Goal: Ask a question

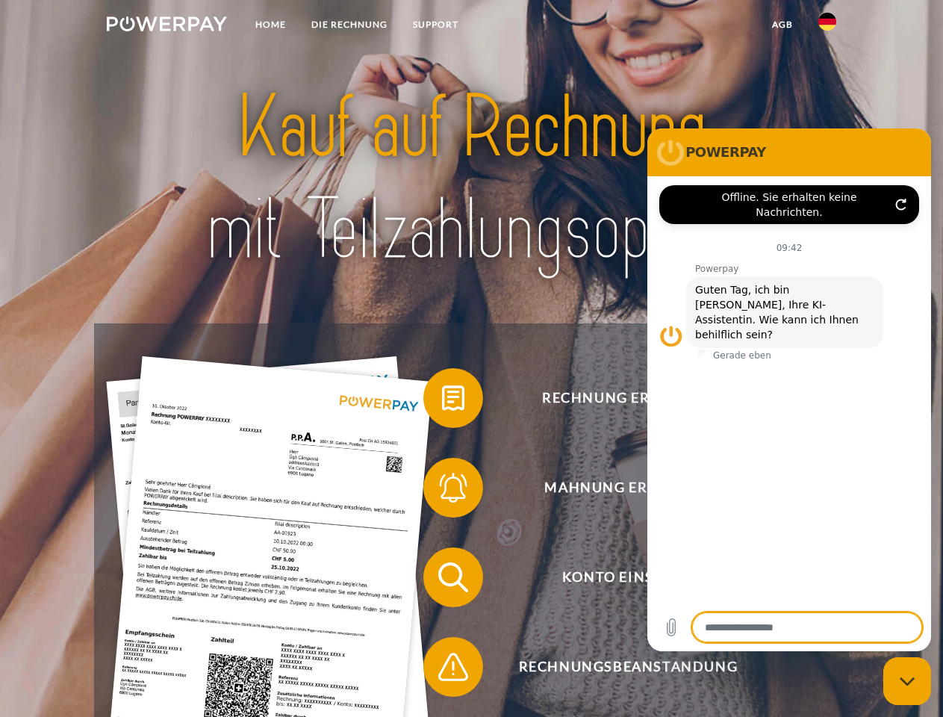
click at [167, 26] on img at bounding box center [167, 23] width 120 height 15
click at [827, 26] on img at bounding box center [827, 22] width 18 height 18
click at [782, 25] on link "agb" at bounding box center [782, 24] width 46 height 27
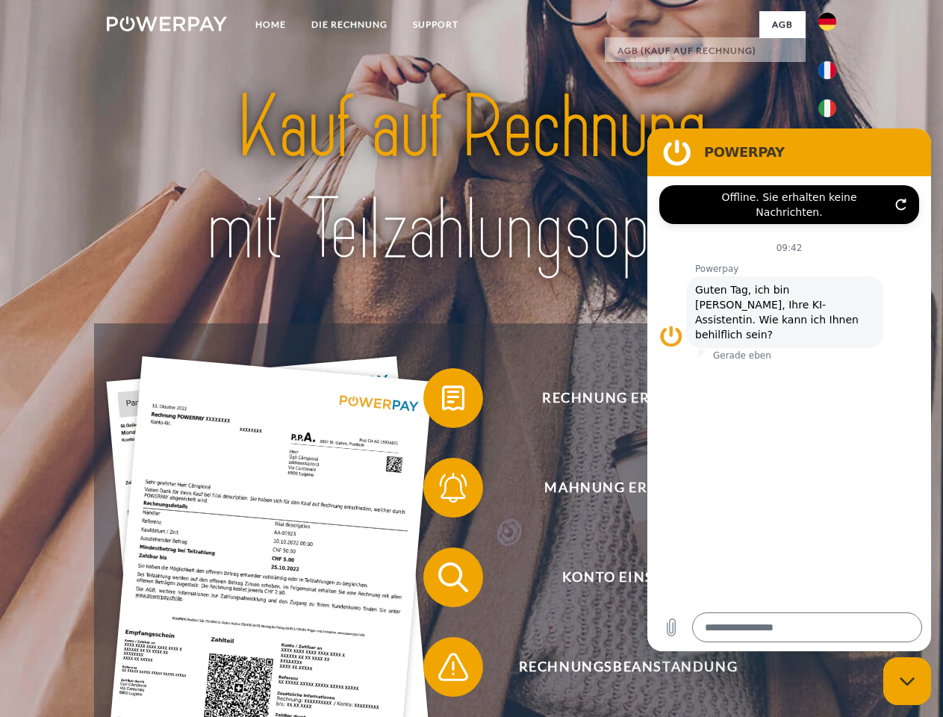
click at [442, 401] on span at bounding box center [430, 398] width 75 height 75
click at [442, 491] on span at bounding box center [430, 487] width 75 height 75
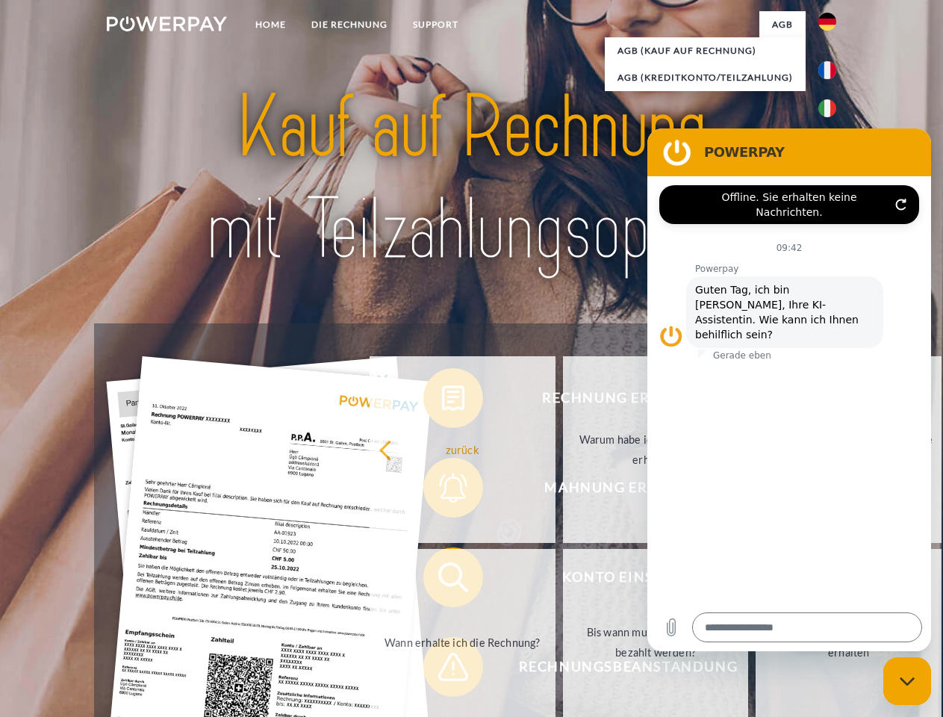
click at [563, 580] on link "Bis wann muss die Rechnung bezahlt werden?" at bounding box center [656, 642] width 186 height 187
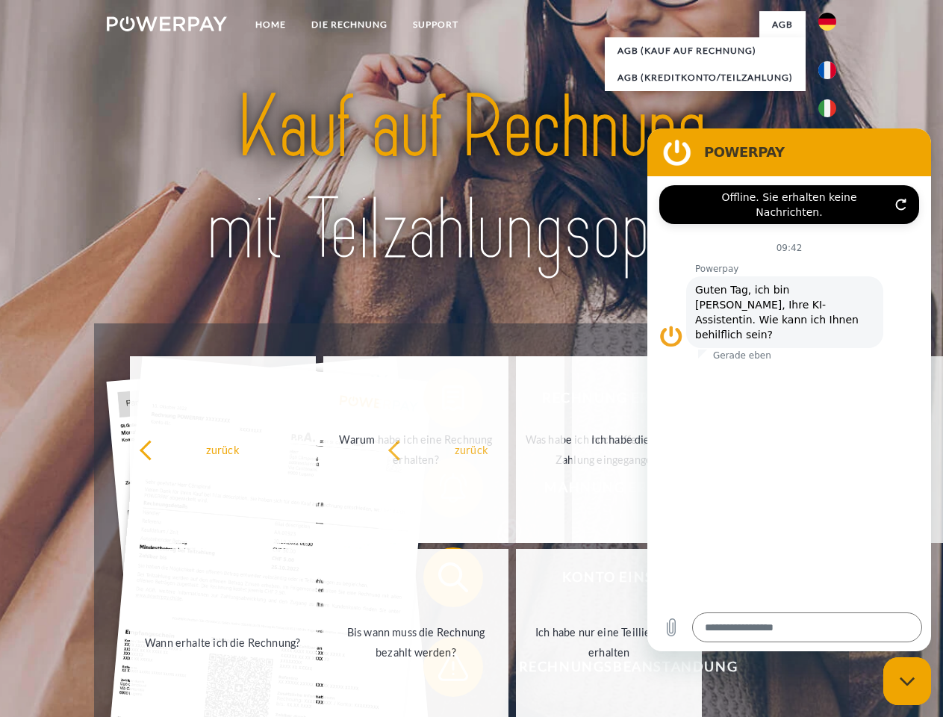
click at [442, 670] on span at bounding box center [430, 666] width 75 height 75
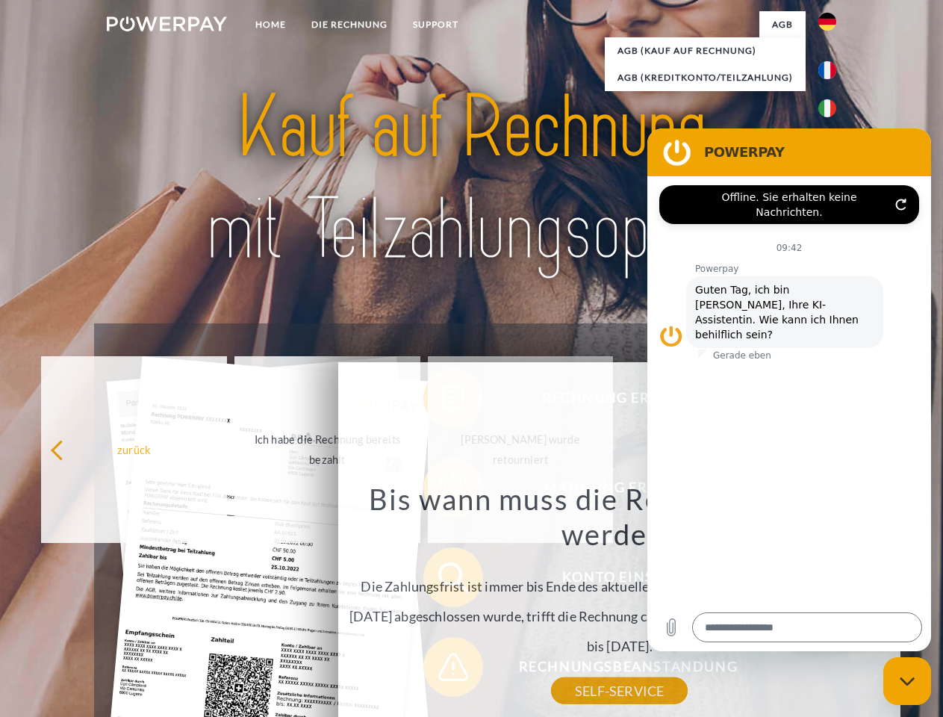
click at [907, 681] on icon "Messaging-Fenster schließen" at bounding box center [908, 681] width 16 height 10
type textarea "*"
